Goal: Complete application form

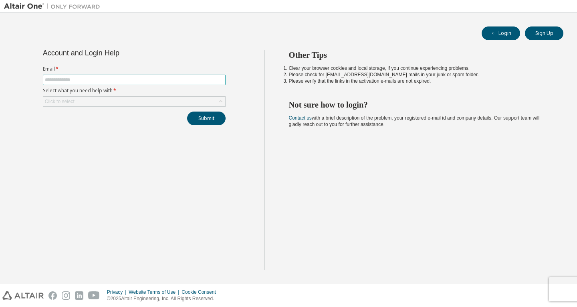
click at [127, 77] on input "text" at bounding box center [134, 80] width 179 height 6
type input "**********"
click at [127, 103] on div "Click to select" at bounding box center [134, 102] width 182 height 10
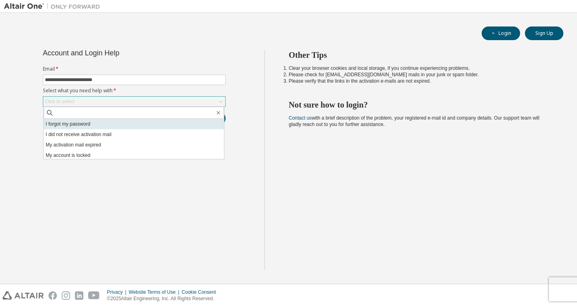
click at [87, 127] on li "I forgot my password" at bounding box center [134, 124] width 180 height 10
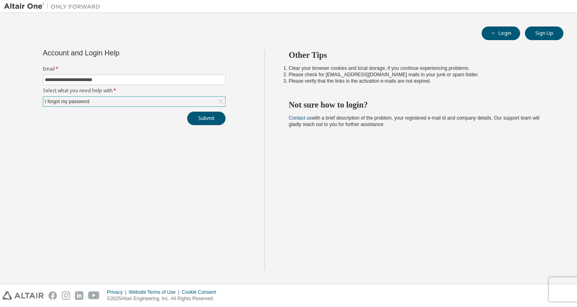
click at [217, 120] on button "Submit" at bounding box center [206, 118] width 38 height 14
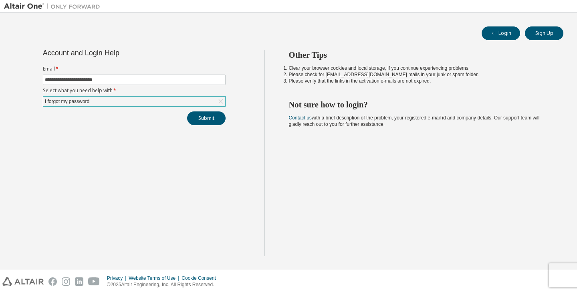
click at [217, 103] on icon at bounding box center [221, 101] width 8 height 8
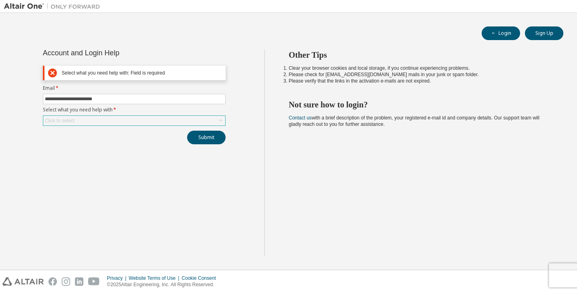
click at [218, 118] on icon at bounding box center [221, 121] width 8 height 8
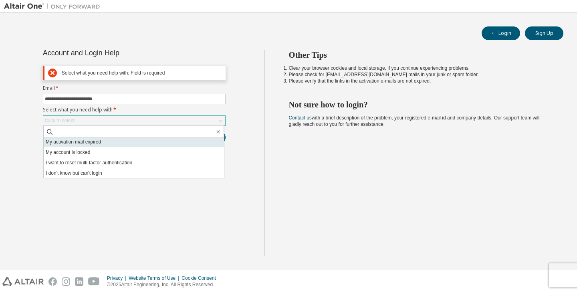
scroll to position [22, 0]
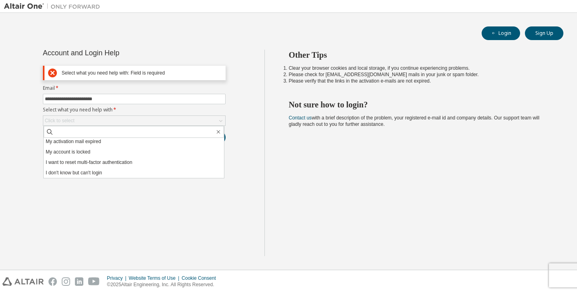
click at [120, 149] on li "My account is locked" at bounding box center [134, 152] width 180 height 10
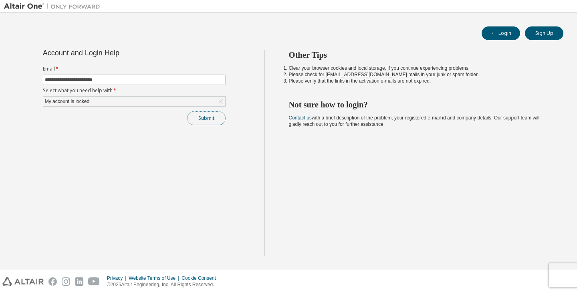
click at [211, 115] on button "Submit" at bounding box center [206, 118] width 38 height 14
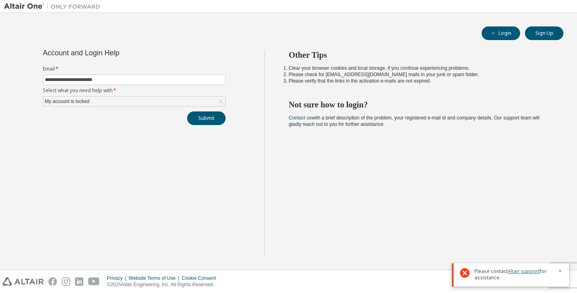
click at [529, 271] on link "Altair support" at bounding box center [524, 271] width 32 height 7
click at [519, 264] on div "Please contact Altair support for assistance." at bounding box center [510, 274] width 117 height 23
click at [519, 269] on link "Altair support" at bounding box center [524, 271] width 32 height 7
click at [513, 268] on link "Altair support" at bounding box center [524, 271] width 32 height 7
click at [315, 192] on div "Other Tips Clear your browser cookies and local storage, if you continue experi…" at bounding box center [419, 153] width 309 height 206
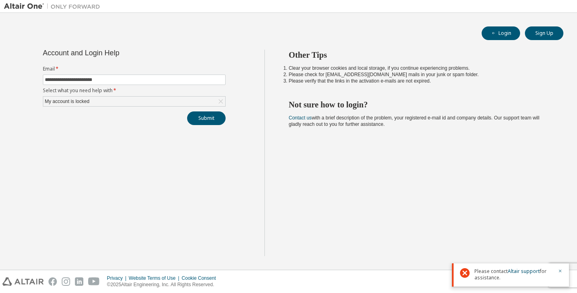
click at [559, 267] on div "Please contact Altair support for assistance." at bounding box center [510, 274] width 117 height 23
click at [558, 269] on icon "button" at bounding box center [560, 271] width 5 height 5
click at [566, 277] on div "Privacy Website Terms of Use Cookie Consent © 2025 Altair Engineering, Inc. All…" at bounding box center [288, 281] width 577 height 23
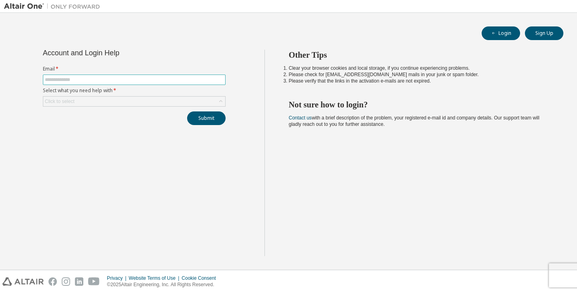
click at [129, 80] on input "text" at bounding box center [134, 80] width 179 height 6
type input "**********"
click at [118, 105] on div "Click to select" at bounding box center [134, 102] width 182 height 10
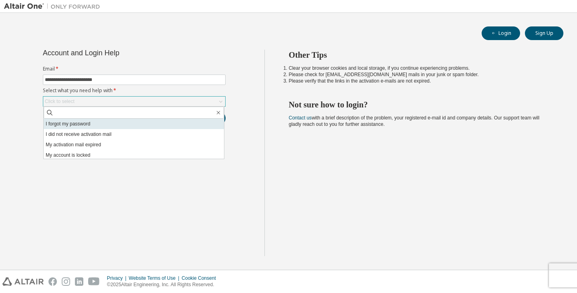
click at [116, 125] on li "I forgot my password" at bounding box center [134, 124] width 180 height 10
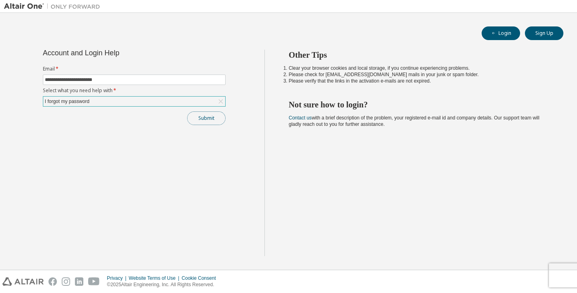
click at [198, 122] on button "Submit" at bounding box center [206, 118] width 38 height 14
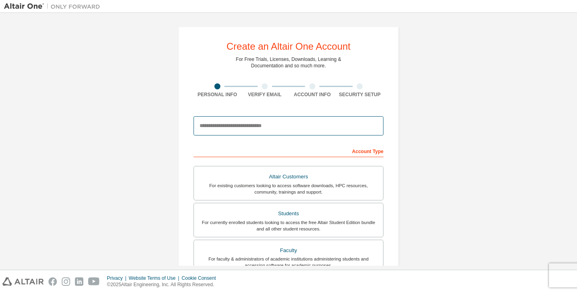
click at [269, 126] on input "email" at bounding box center [289, 125] width 190 height 19
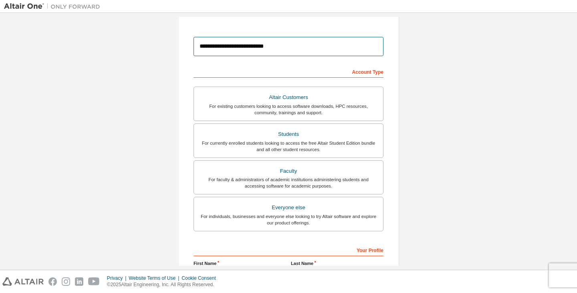
scroll to position [80, 0]
type input "**********"
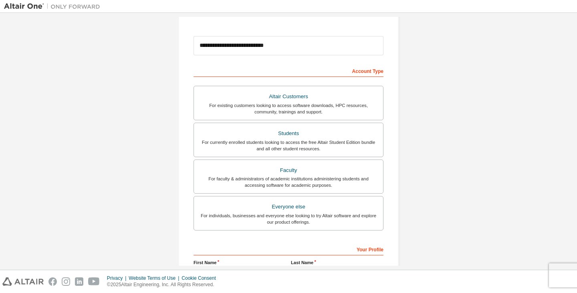
click at [316, 147] on div "For currently enrolled students looking to access the free Altair Student Editi…" at bounding box center [289, 145] width 180 height 13
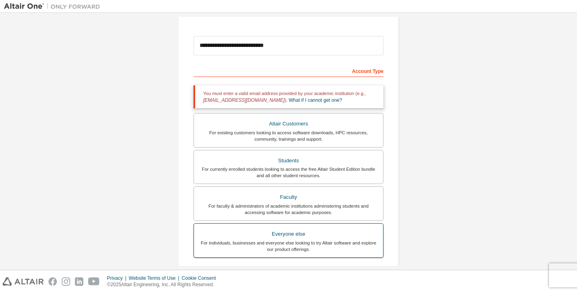
click at [266, 236] on div "Everyone else" at bounding box center [289, 233] width 180 height 11
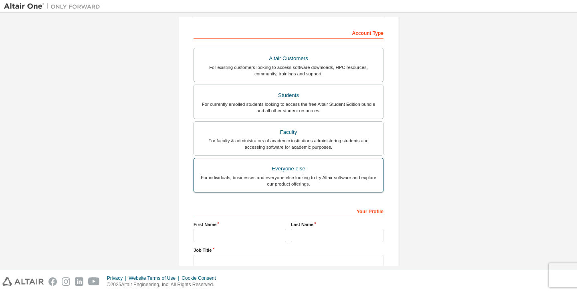
scroll to position [120, 0]
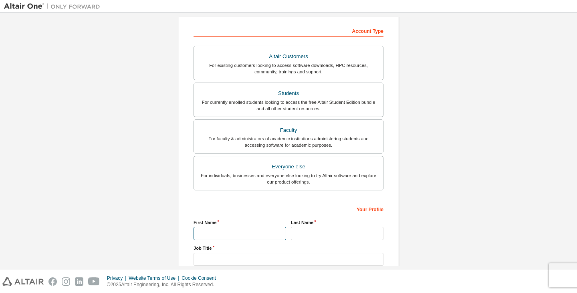
click at [256, 230] on input "text" at bounding box center [240, 233] width 93 height 13
type input "******"
type input "*******"
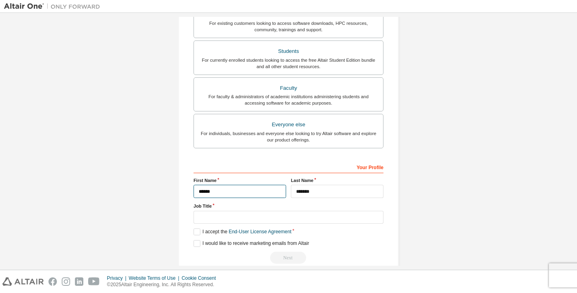
scroll to position [176, 0]
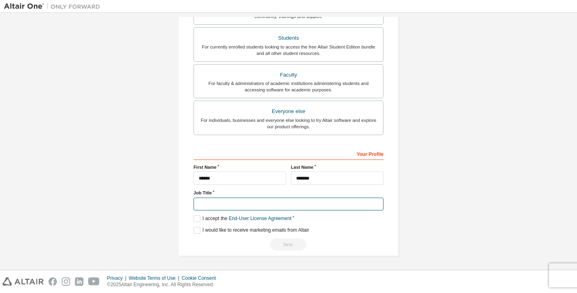
click at [258, 208] on input "text" at bounding box center [289, 204] width 190 height 13
type input "*"
type input "*******"
click at [232, 218] on link "End-User License Agreement" at bounding box center [260, 219] width 63 height 6
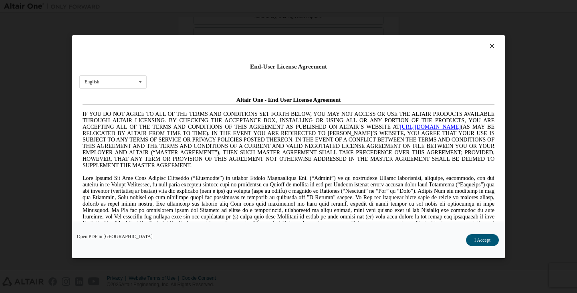
scroll to position [0, 0]
click at [475, 238] on button "I Accept" at bounding box center [482, 240] width 33 height 12
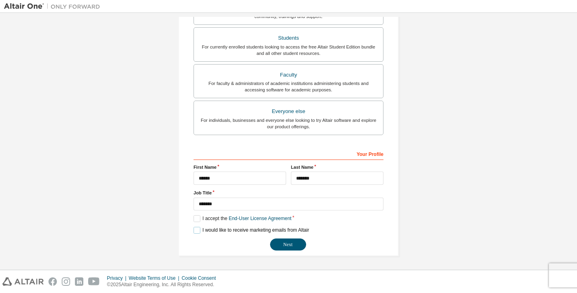
click at [245, 230] on label "I would like to receive marketing emails from Altair" at bounding box center [251, 230] width 115 height 7
click at [285, 242] on button "Next" at bounding box center [288, 244] width 36 height 12
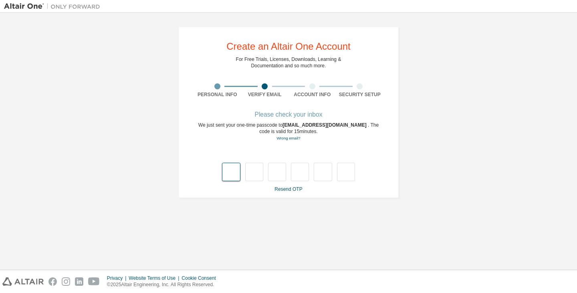
type input "*"
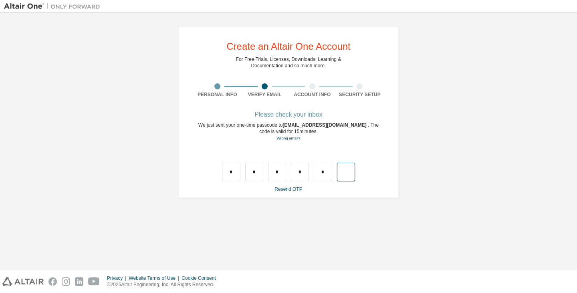
type input "*"
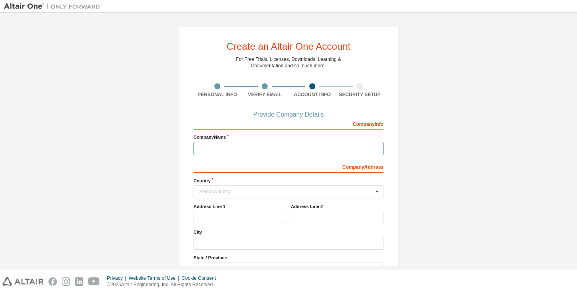
click at [295, 148] on input "text" at bounding box center [289, 148] width 190 height 13
type input "**********"
click at [282, 188] on div "Select Country [GEOGRAPHIC_DATA] [GEOGRAPHIC_DATA] [GEOGRAPHIC_DATA] [GEOGRAPHI…" at bounding box center [289, 191] width 190 height 13
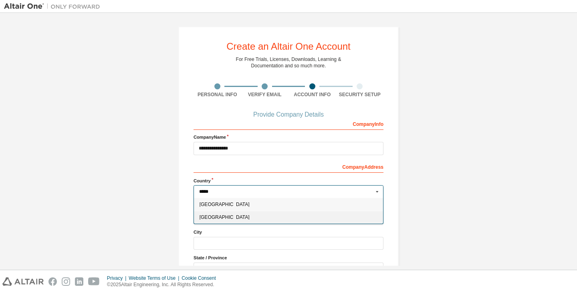
type input "*****"
click at [283, 212] on div "[GEOGRAPHIC_DATA]" at bounding box center [288, 217] width 189 height 13
type input "***"
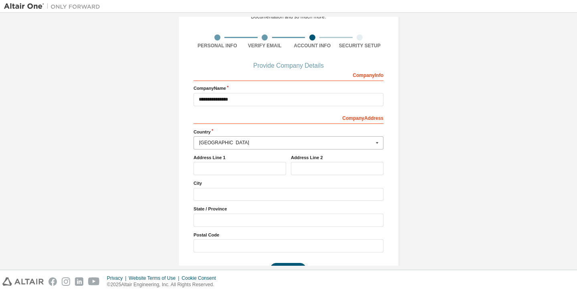
scroll to position [73, 0]
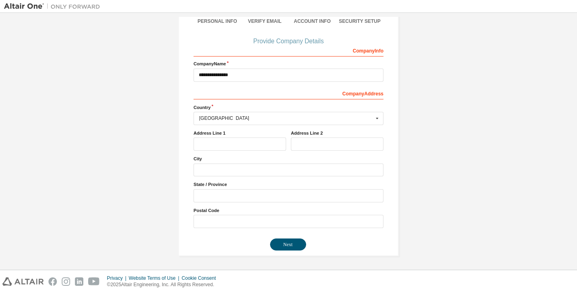
click at [287, 246] on button "Next" at bounding box center [288, 244] width 36 height 12
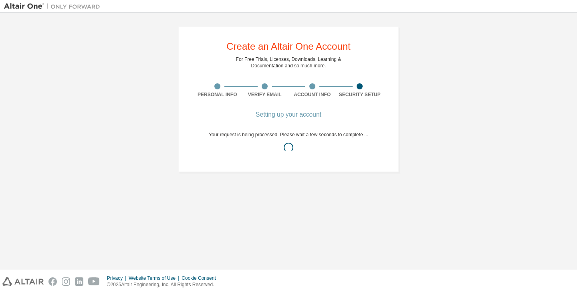
scroll to position [0, 0]
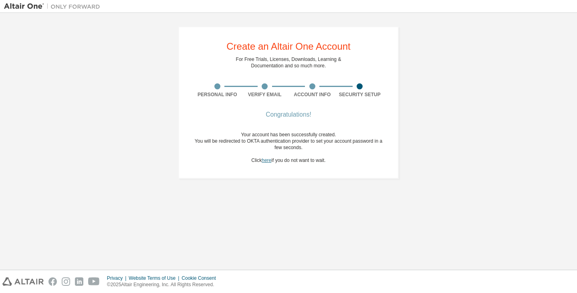
click at [267, 160] on link "here" at bounding box center [267, 161] width 10 height 6
